Goal: Check status: Check status

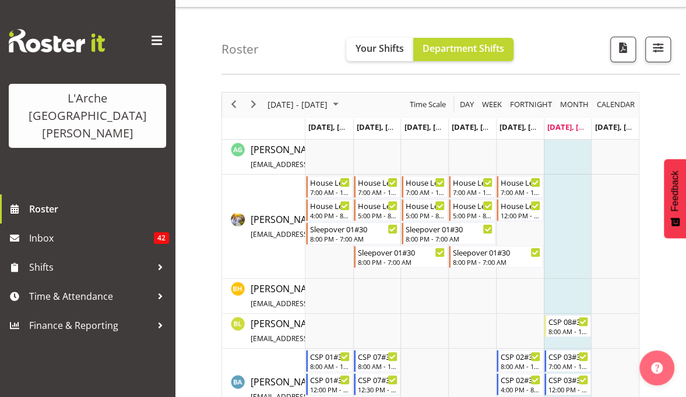
scroll to position [10, 0]
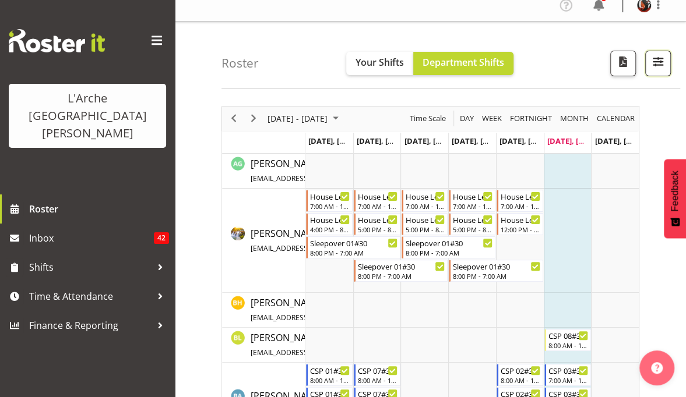
click at [657, 66] on span "button" at bounding box center [657, 61] width 15 height 15
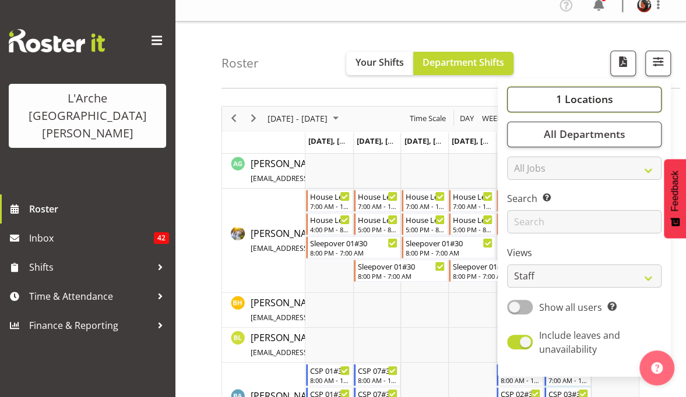
click at [597, 103] on span "1 Locations" at bounding box center [583, 99] width 57 height 14
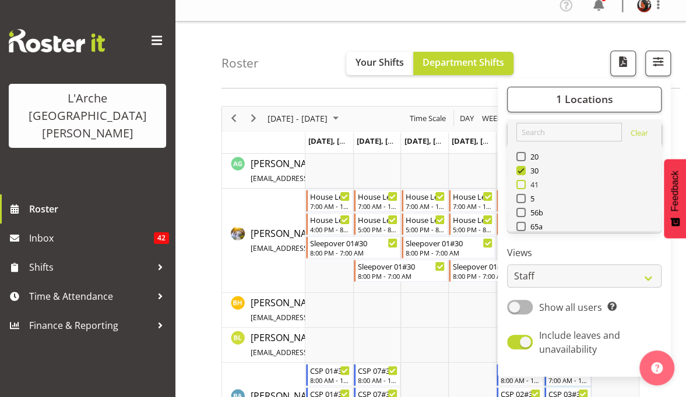
click at [523, 181] on span at bounding box center [520, 184] width 9 height 9
click at [523, 181] on input "41" at bounding box center [520, 185] width 8 height 8
checkbox input "true"
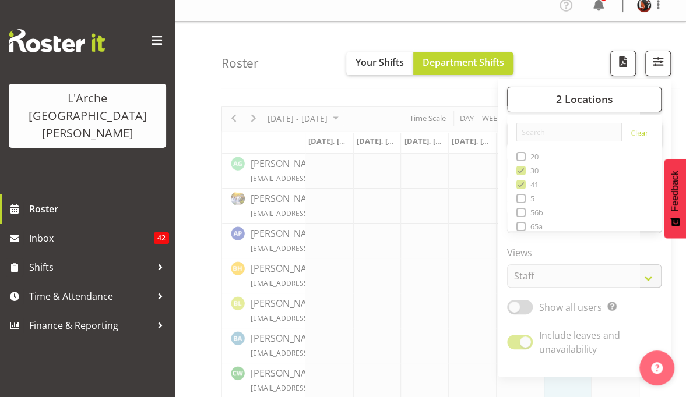
click at [587, 51] on div "Roster Your Shifts Department Shifts 2 Locations Clear 20 30 41 5 56b 65a 73 Ar…" at bounding box center [450, 55] width 459 height 67
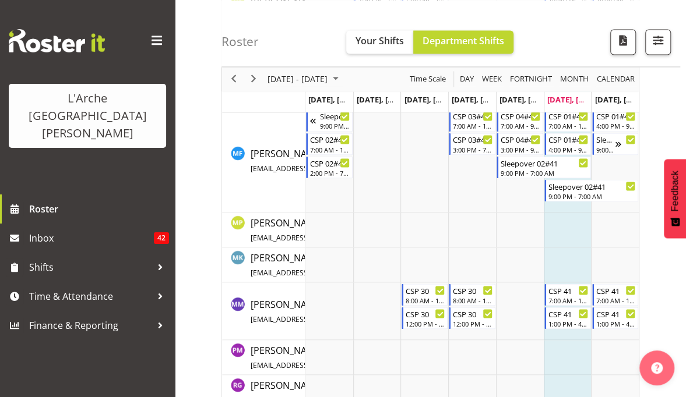
scroll to position [764, 0]
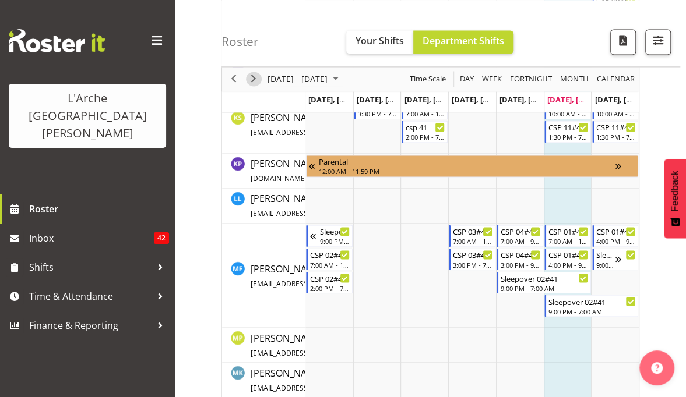
click at [253, 78] on span "Next" at bounding box center [253, 79] width 14 height 15
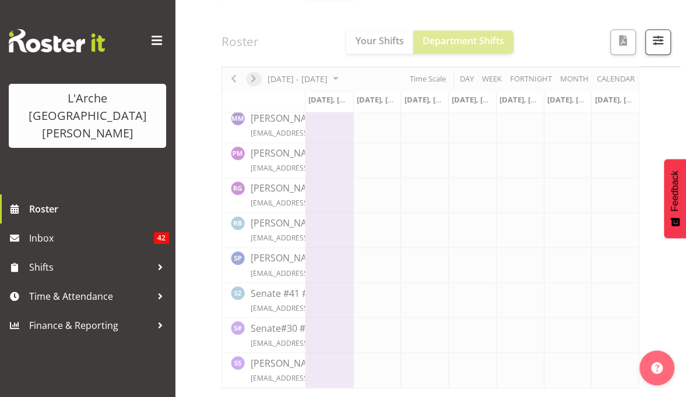
scroll to position [753, 0]
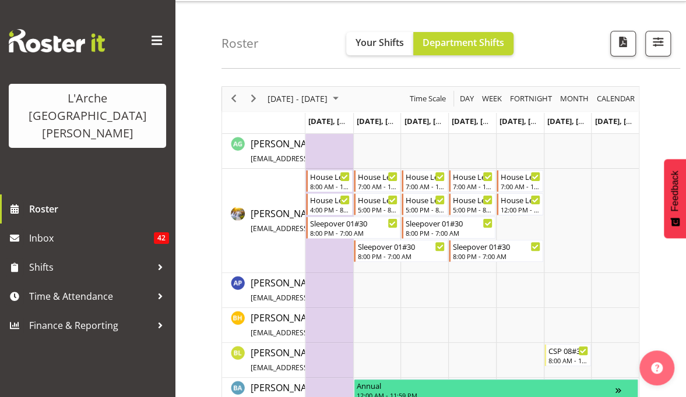
scroll to position [9, 0]
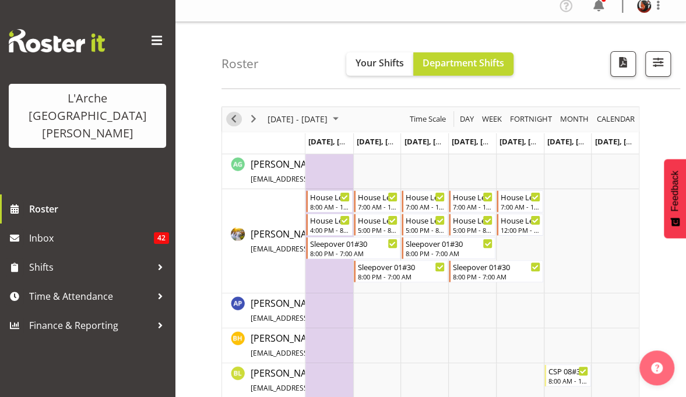
click at [235, 121] on span "Previous" at bounding box center [234, 119] width 14 height 15
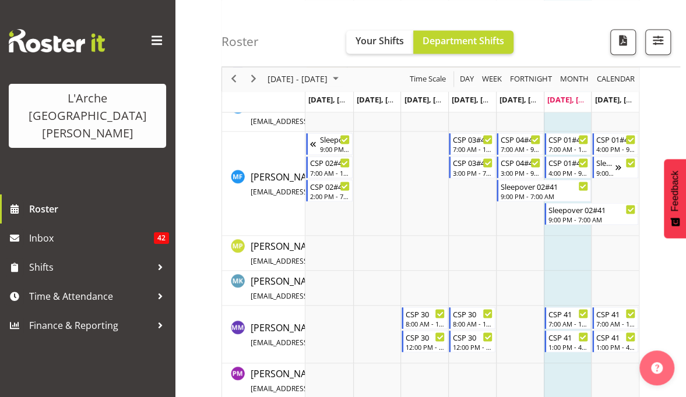
scroll to position [858, 0]
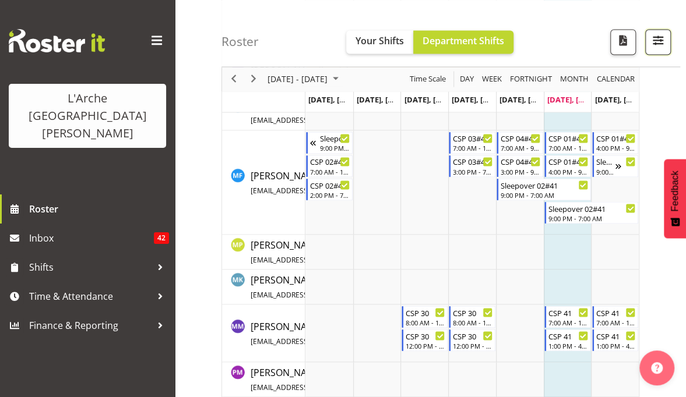
click at [656, 42] on span "button" at bounding box center [657, 40] width 15 height 15
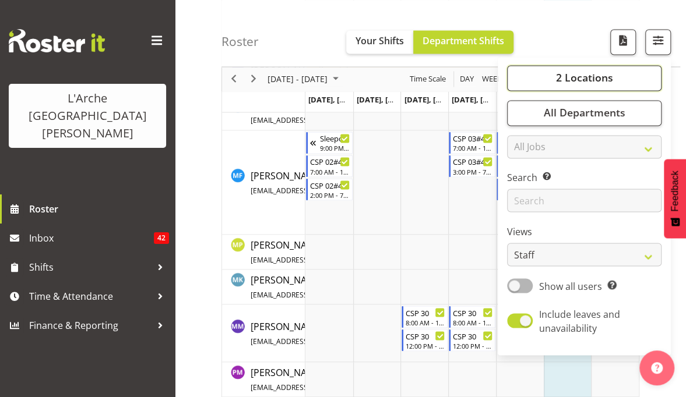
click at [609, 79] on span "2 Locations" at bounding box center [583, 78] width 57 height 14
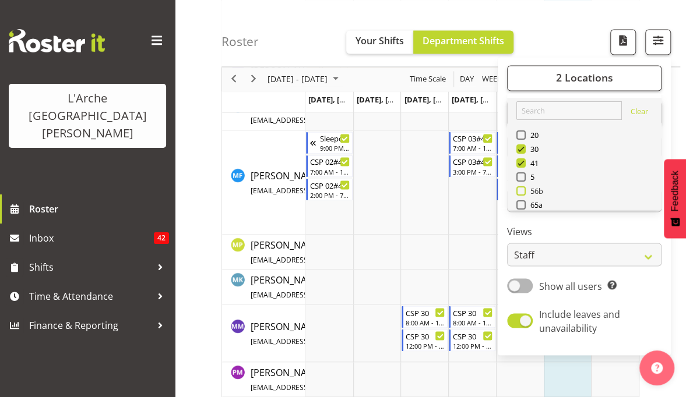
click at [521, 188] on span at bounding box center [520, 190] width 9 height 9
click at [521, 188] on input "56b" at bounding box center [520, 192] width 8 height 8
checkbox input "true"
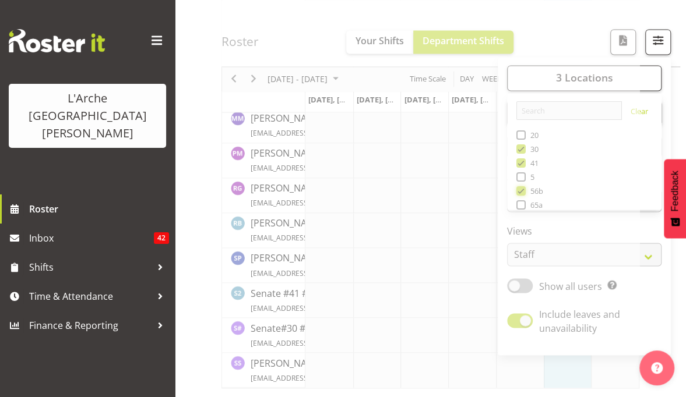
scroll to position [753, 0]
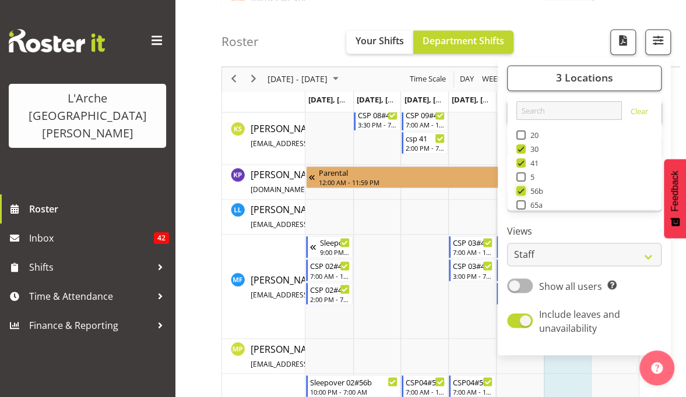
scroll to position [858, 0]
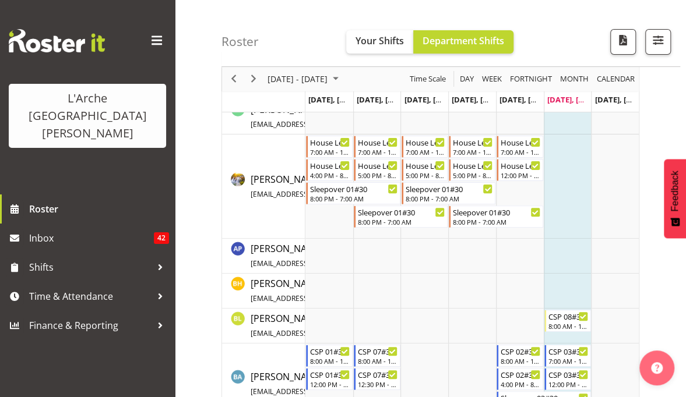
scroll to position [59, 0]
